Goal: Task Accomplishment & Management: Manage account settings

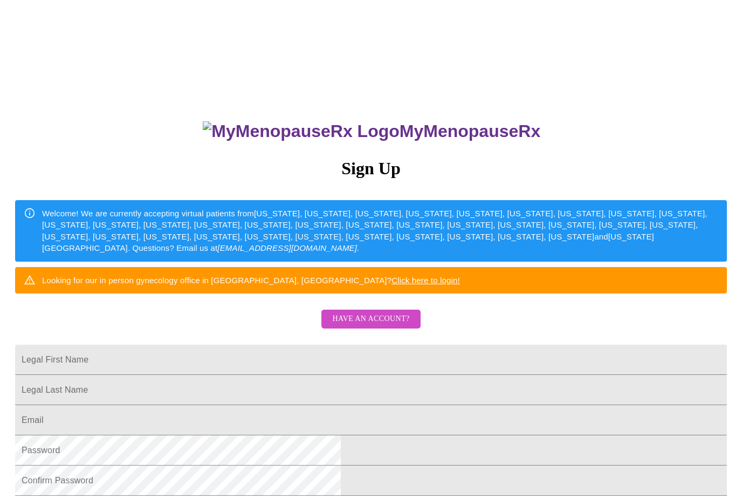
click at [406, 326] on span "Have an account?" at bounding box center [370, 318] width 77 height 13
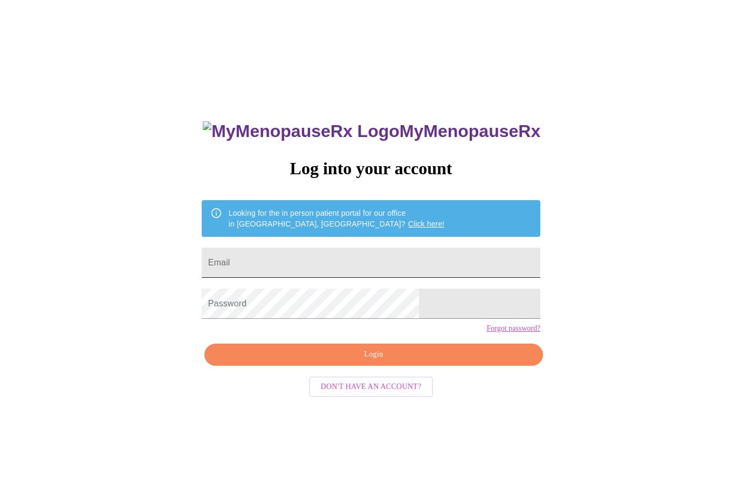
click at [420, 261] on input "Email" at bounding box center [371, 263] width 339 height 30
type input "[EMAIL_ADDRESS][DOMAIN_NAME]"
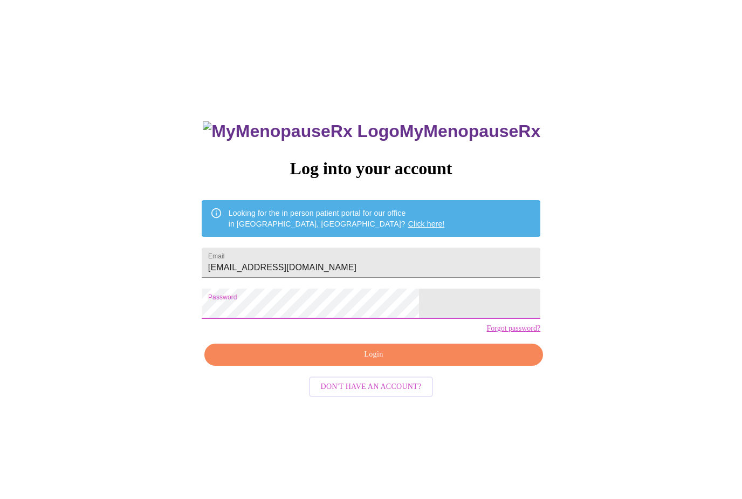
click at [454, 361] on span "Login" at bounding box center [374, 354] width 314 height 13
click at [447, 361] on span "Login" at bounding box center [374, 354] width 314 height 13
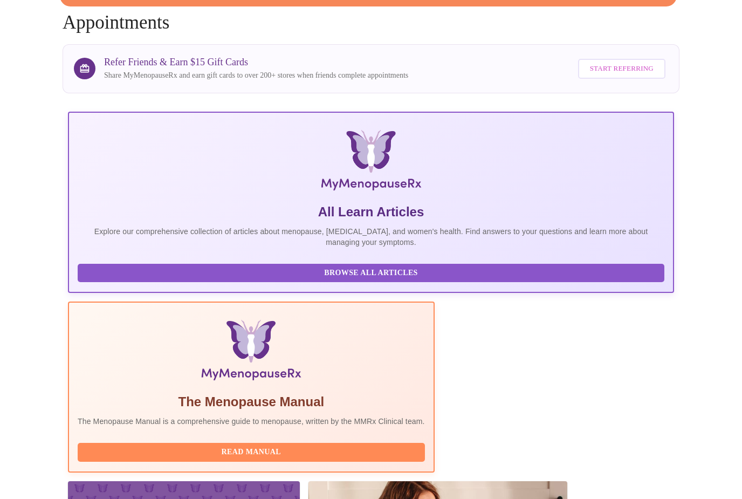
scroll to position [82, 0]
